Goal: Browse casually: Explore the website without a specific task or goal

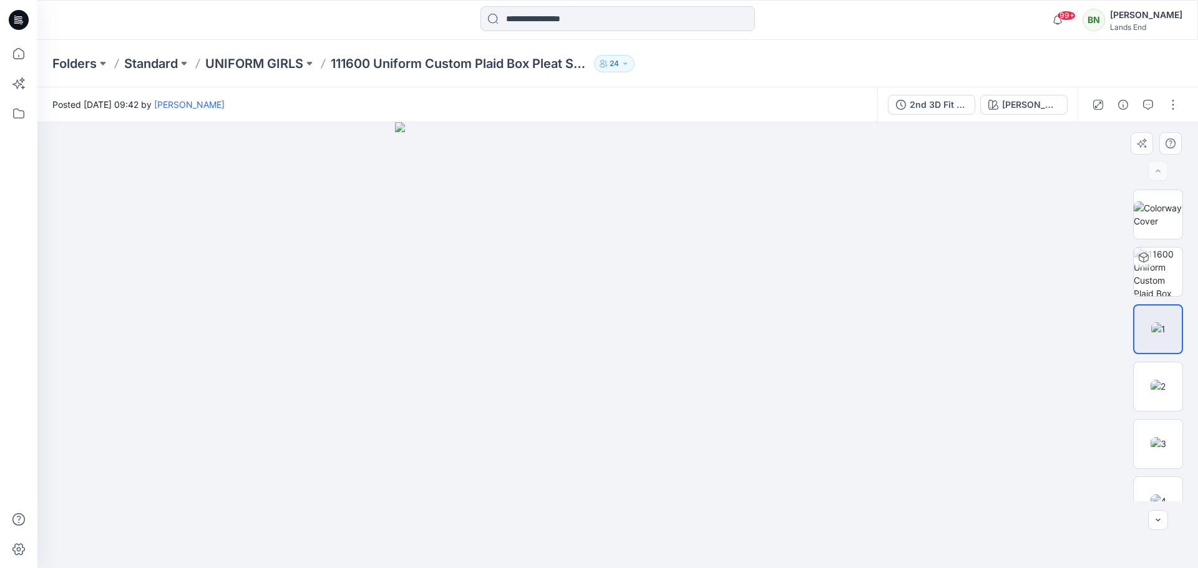
drag, startPoint x: 663, startPoint y: 478, endPoint x: 663, endPoint y: 444, distance: 33.7
click at [1164, 380] on img at bounding box center [1157, 386] width 15 height 13
click at [1166, 439] on img at bounding box center [1158, 443] width 16 height 13
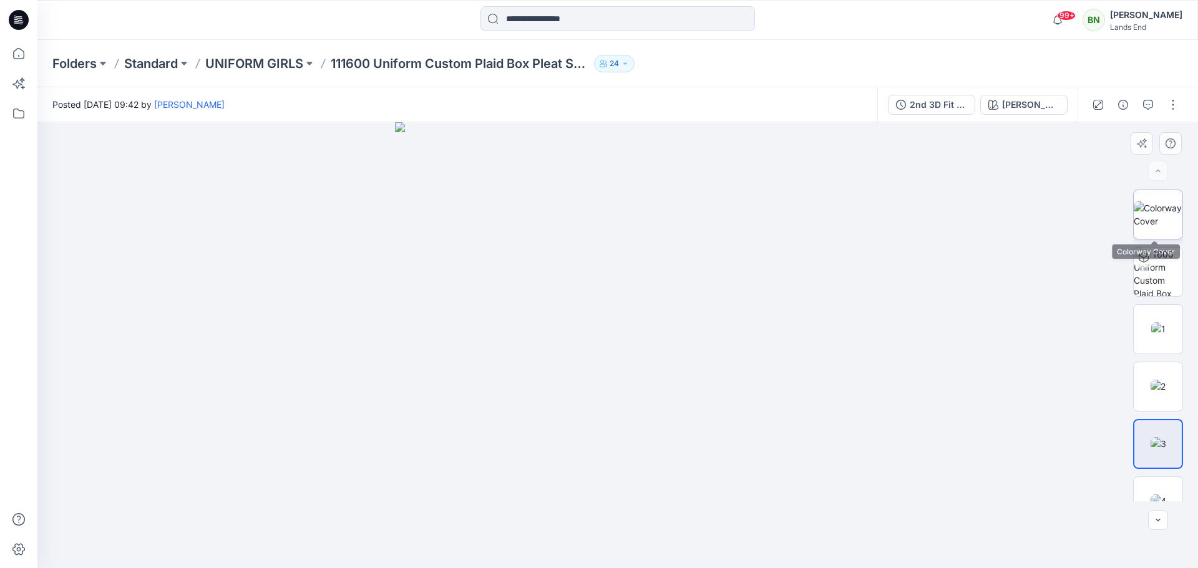
click at [1143, 210] on img at bounding box center [1158, 214] width 49 height 26
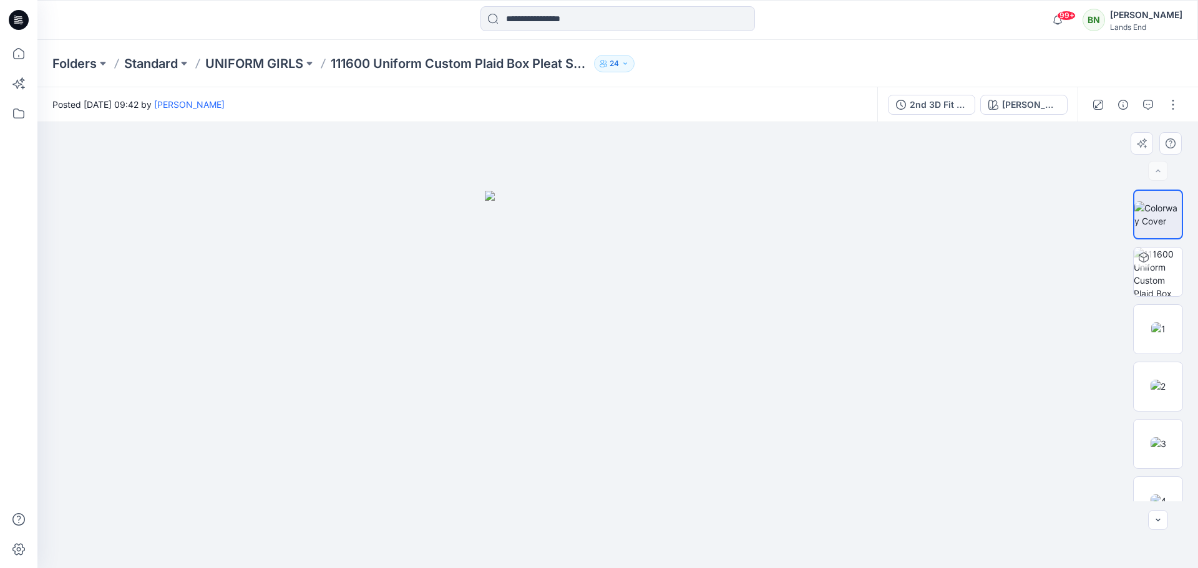
click at [669, 140] on div at bounding box center [617, 345] width 1160 height 446
click at [1154, 211] on img at bounding box center [1157, 214] width 47 height 26
click at [1163, 263] on img at bounding box center [1158, 272] width 49 height 49
click at [1155, 336] on img at bounding box center [1158, 329] width 14 height 13
drag, startPoint x: 611, startPoint y: 238, endPoint x: 611, endPoint y: 224, distance: 13.7
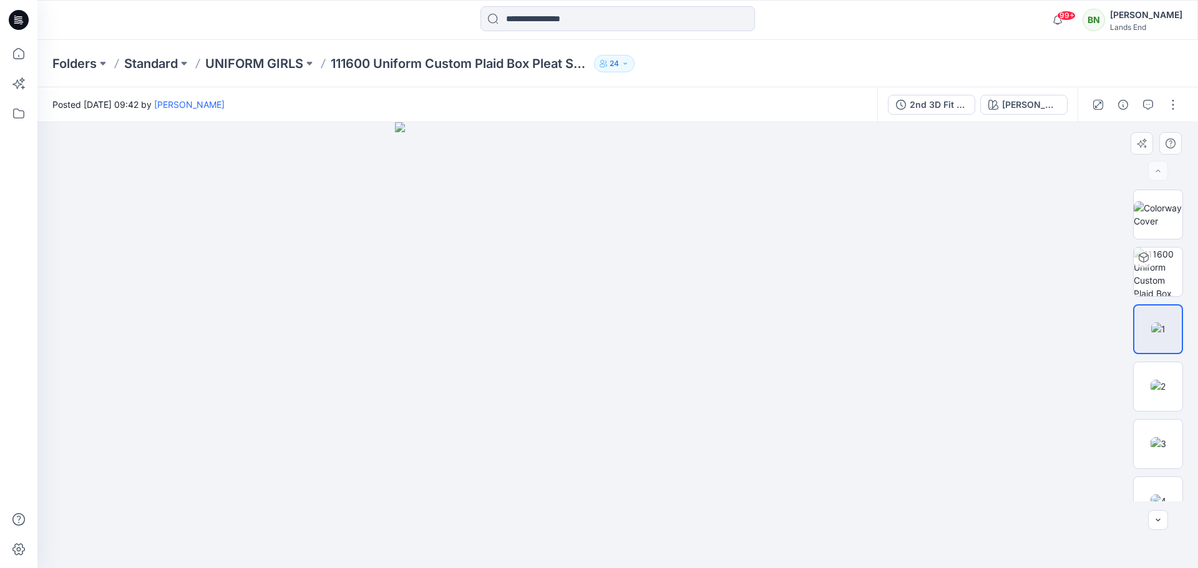
drag, startPoint x: 611, startPoint y: 224, endPoint x: 611, endPoint y: 211, distance: 13.1
drag, startPoint x: 611, startPoint y: 184, endPoint x: 630, endPoint y: 170, distance: 23.7
click at [611, 182] on img at bounding box center [618, 345] width 446 height 446
click at [390, 259] on div at bounding box center [617, 345] width 1160 height 446
click at [1164, 107] on button "button" at bounding box center [1173, 105] width 20 height 20
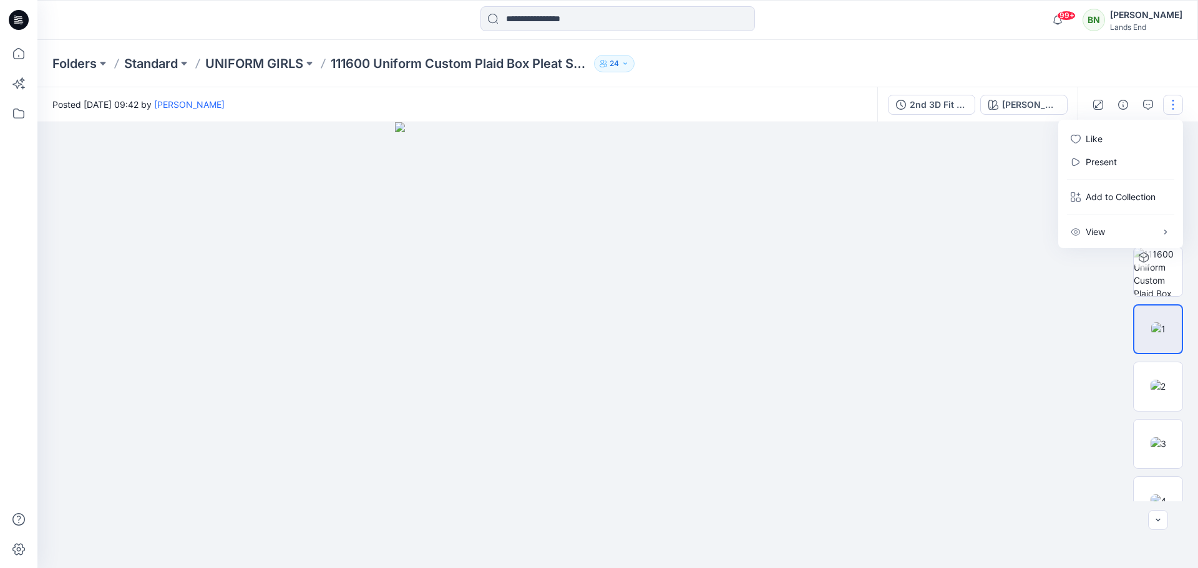
drag, startPoint x: 697, startPoint y: 320, endPoint x: 687, endPoint y: 328, distance: 12.9
click at [687, 328] on img at bounding box center [618, 345] width 446 height 446
click at [689, 40] on div "Folders Standard UNIFORM GIRLS 111600 Uniform Custom Plaid Box Pleat Skirt Top …" at bounding box center [617, 63] width 1160 height 47
click at [570, 477] on img at bounding box center [618, 345] width 446 height 446
click at [1164, 115] on div at bounding box center [1134, 104] width 115 height 35
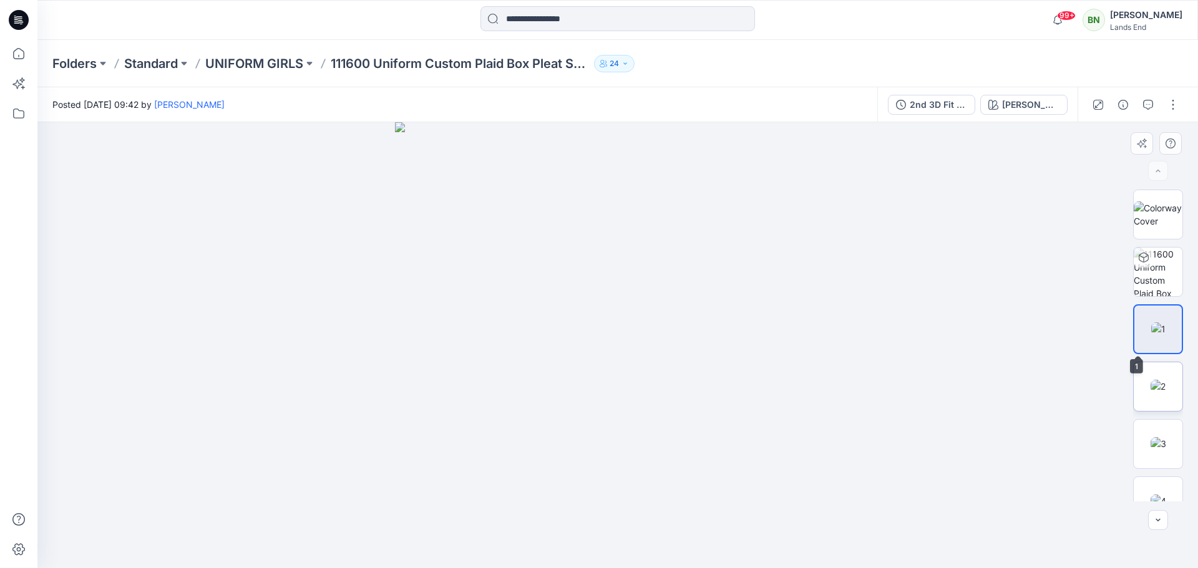
click at [1150, 380] on img at bounding box center [1157, 386] width 15 height 13
click at [1150, 447] on img at bounding box center [1158, 443] width 16 height 13
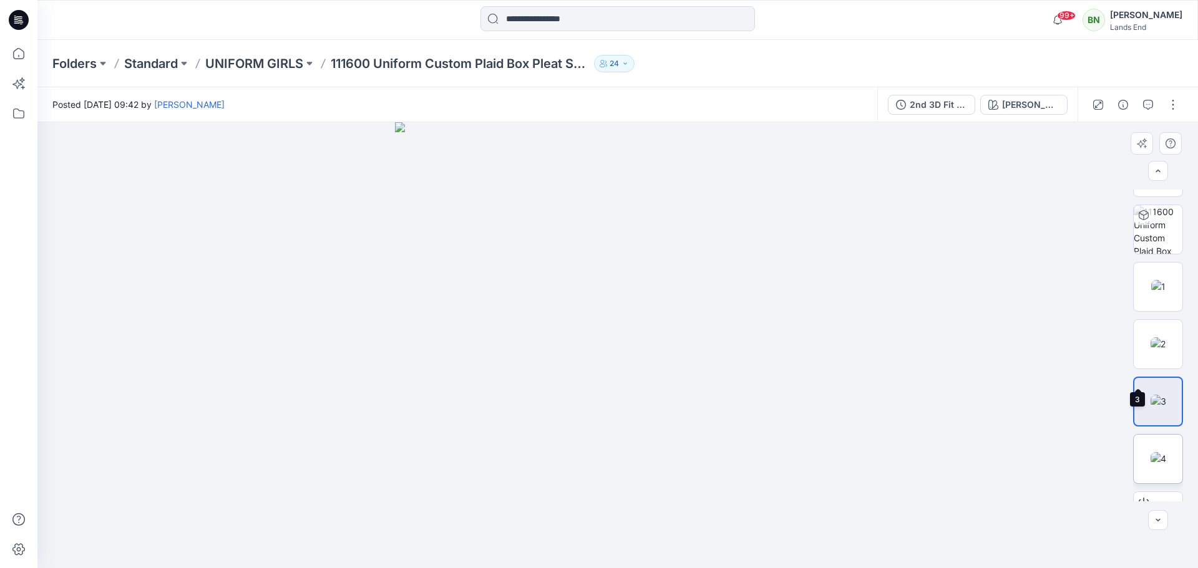
scroll to position [82, 0]
click at [1159, 412] on img at bounding box center [1158, 418] width 16 height 13
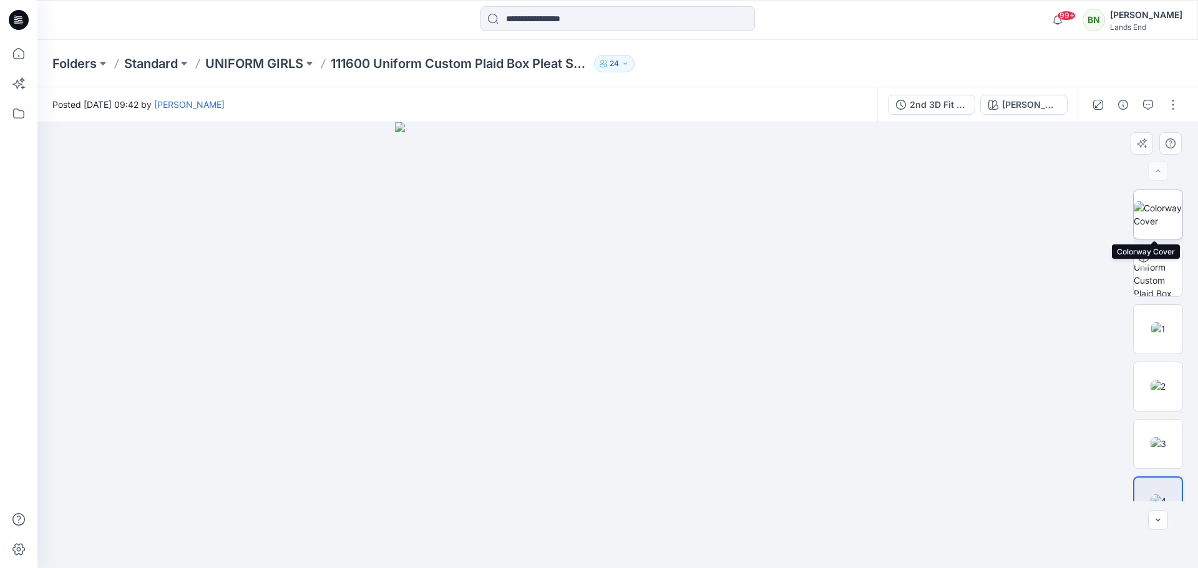
click at [1167, 210] on img at bounding box center [1158, 214] width 49 height 26
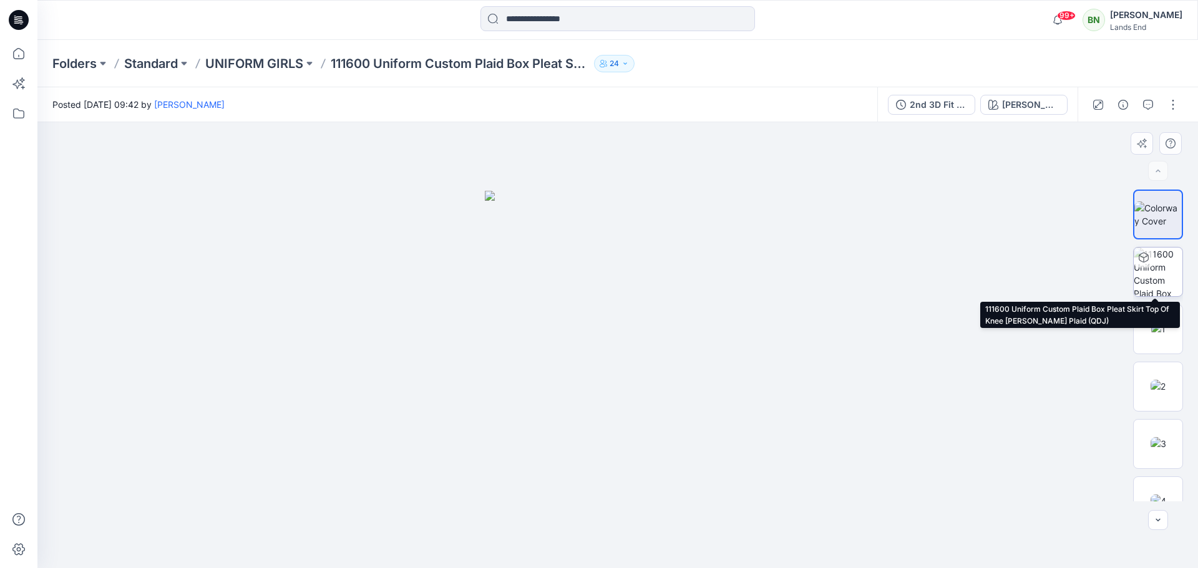
click at [1155, 266] on img at bounding box center [1158, 272] width 49 height 49
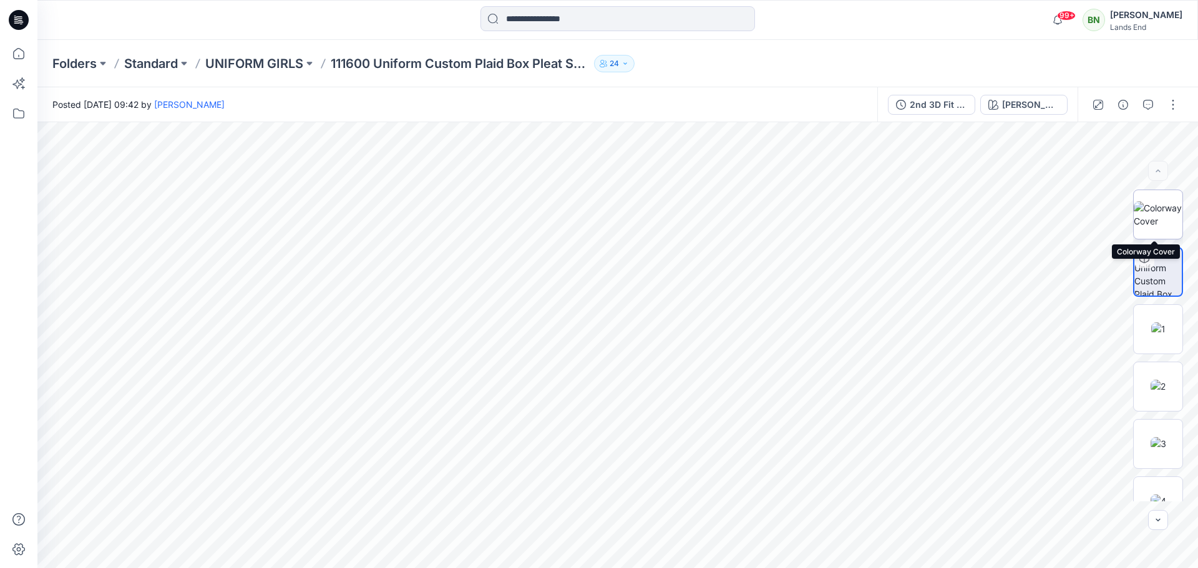
click at [1158, 226] on img at bounding box center [1158, 214] width 49 height 26
click at [1181, 100] on button "button" at bounding box center [1173, 105] width 20 height 20
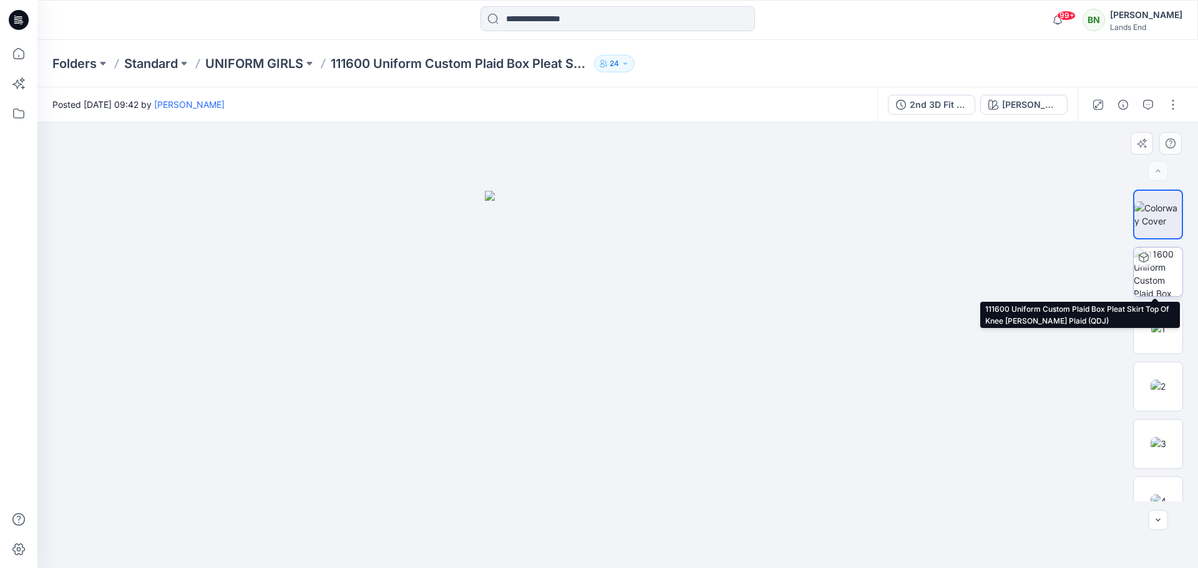
click at [1157, 267] on img at bounding box center [1158, 272] width 49 height 49
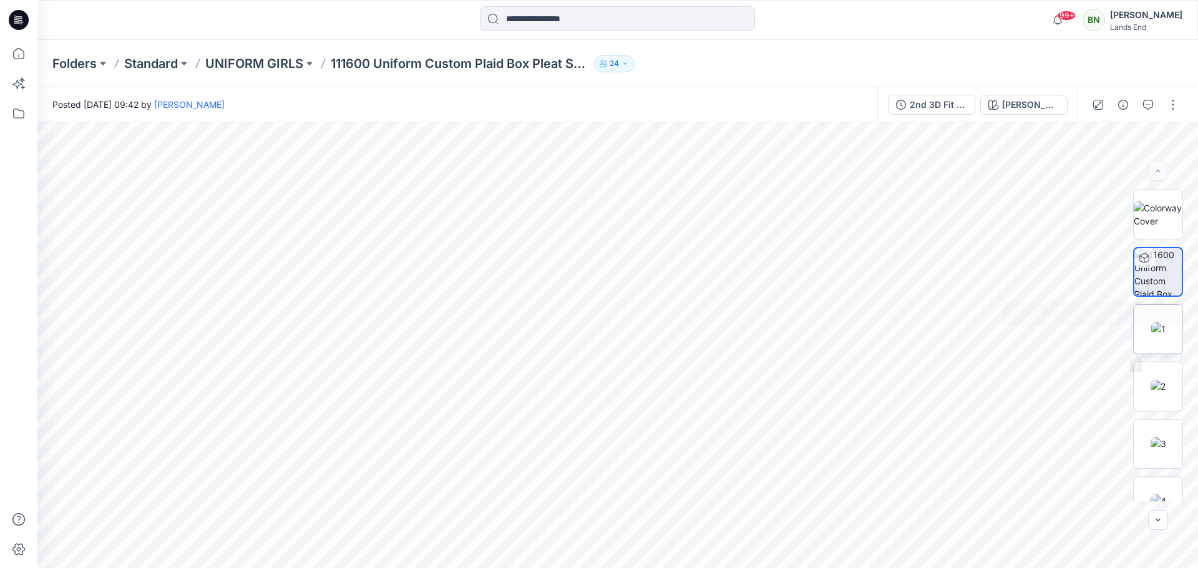
click at [1151, 323] on img at bounding box center [1158, 329] width 14 height 13
drag, startPoint x: 951, startPoint y: 376, endPoint x: 851, endPoint y: 360, distance: 101.7
click at [1150, 390] on img at bounding box center [1157, 386] width 15 height 13
click at [1154, 450] on img at bounding box center [1158, 443] width 16 height 13
click at [1160, 228] on img at bounding box center [1158, 214] width 49 height 26
